Goal: Navigation & Orientation: Find specific page/section

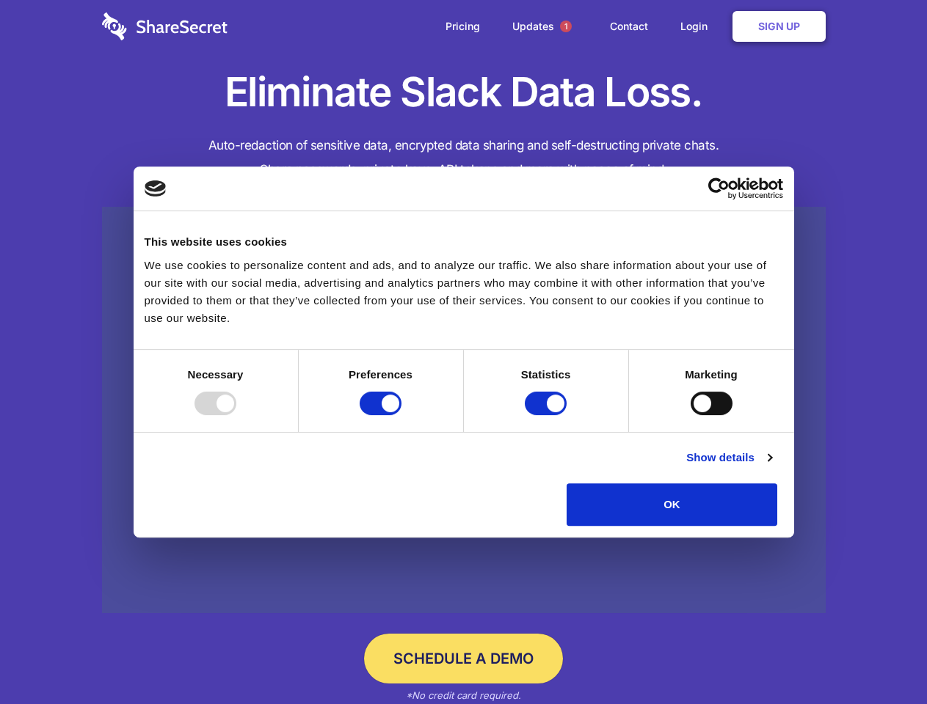
click at [236, 415] on div at bounding box center [215, 403] width 42 height 23
click at [401, 415] on input "Preferences" at bounding box center [380, 403] width 42 height 23
checkbox input "false"
click at [547, 415] on input "Statistics" at bounding box center [546, 403] width 42 height 23
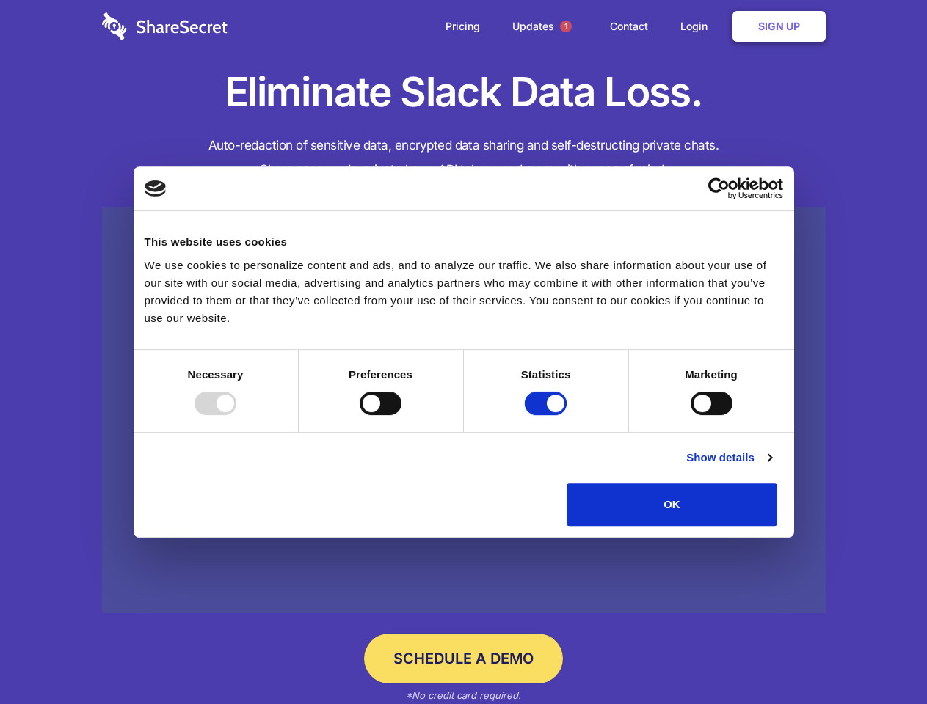
checkbox input "false"
click at [690, 415] on input "Marketing" at bounding box center [711, 403] width 42 height 23
checkbox input "true"
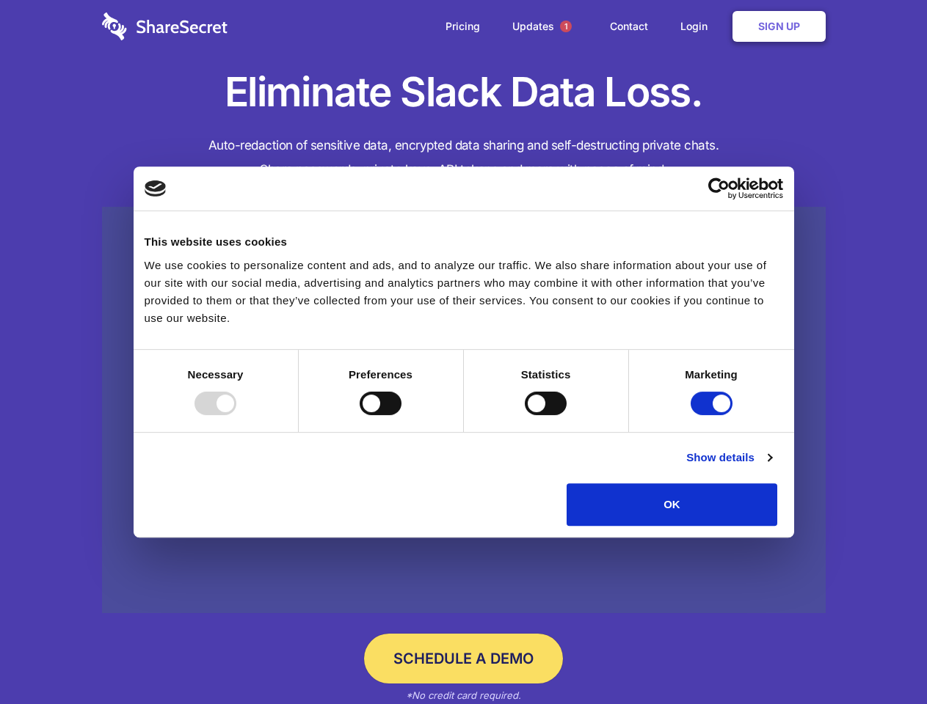
click at [771, 467] on link "Show details" at bounding box center [728, 458] width 85 height 18
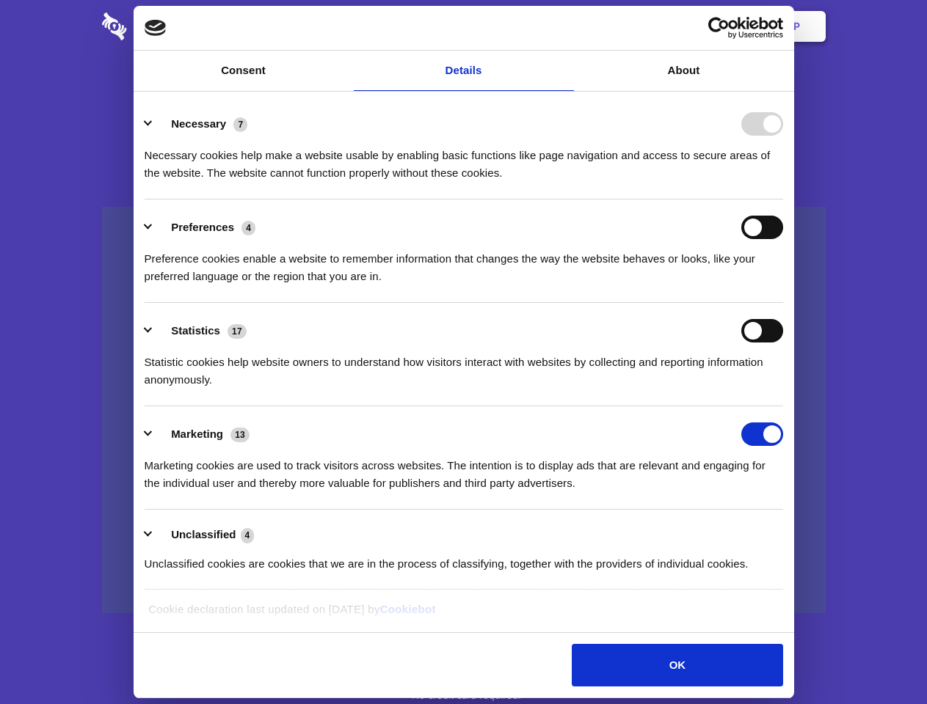
click at [783, 182] on div "Necessary cookies help make a website usable by enabling basic functions like p…" at bounding box center [464, 159] width 638 height 46
click at [565, 26] on span "1" at bounding box center [566, 27] width 12 height 12
